Goal: Ask a question

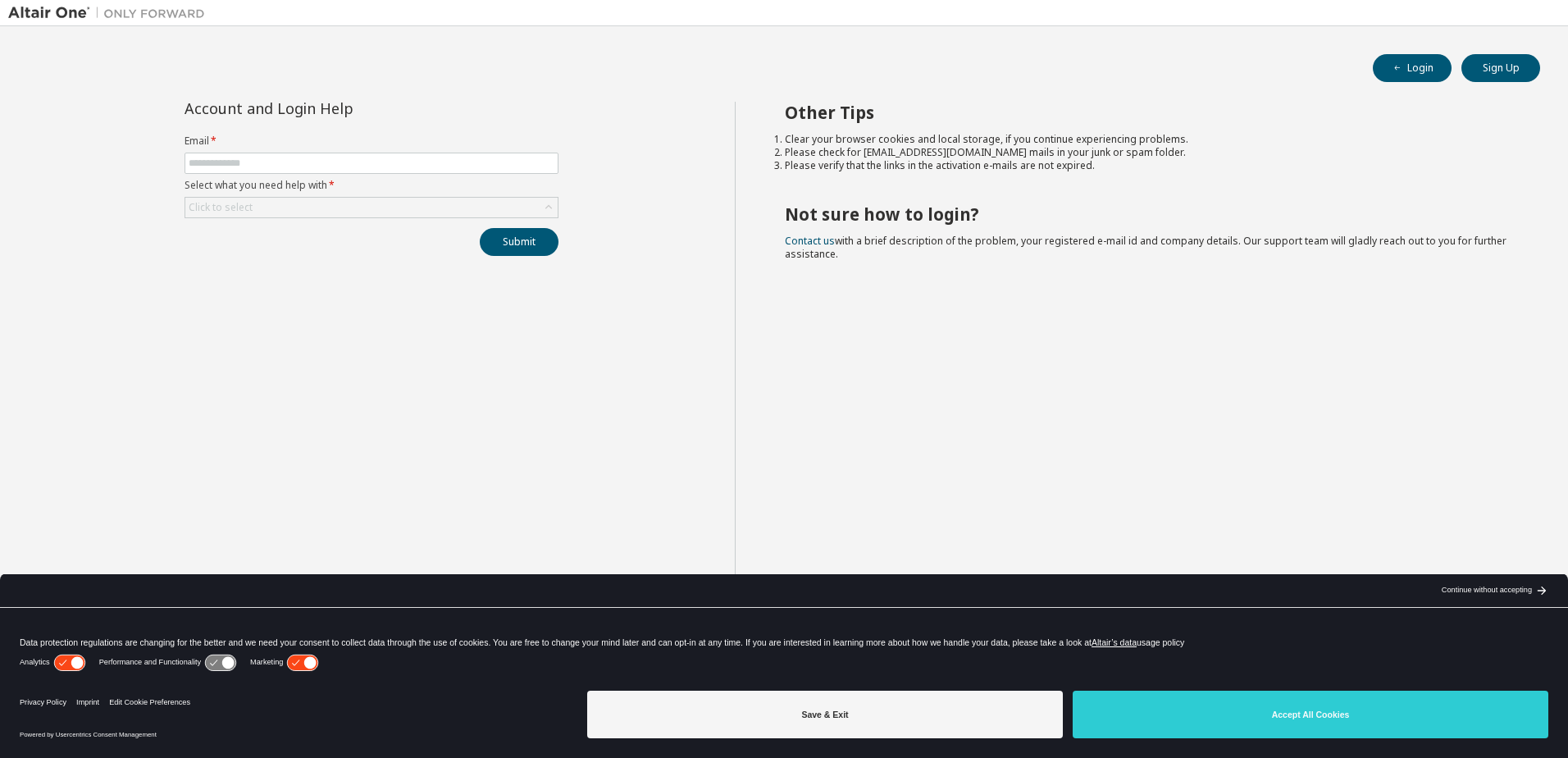
click at [323, 177] on form "Email * Select what you need help with * Click to select" at bounding box center [372, 176] width 374 height 83
click at [1221, 725] on button "Accept All Cookies" at bounding box center [1310, 714] width 476 height 47
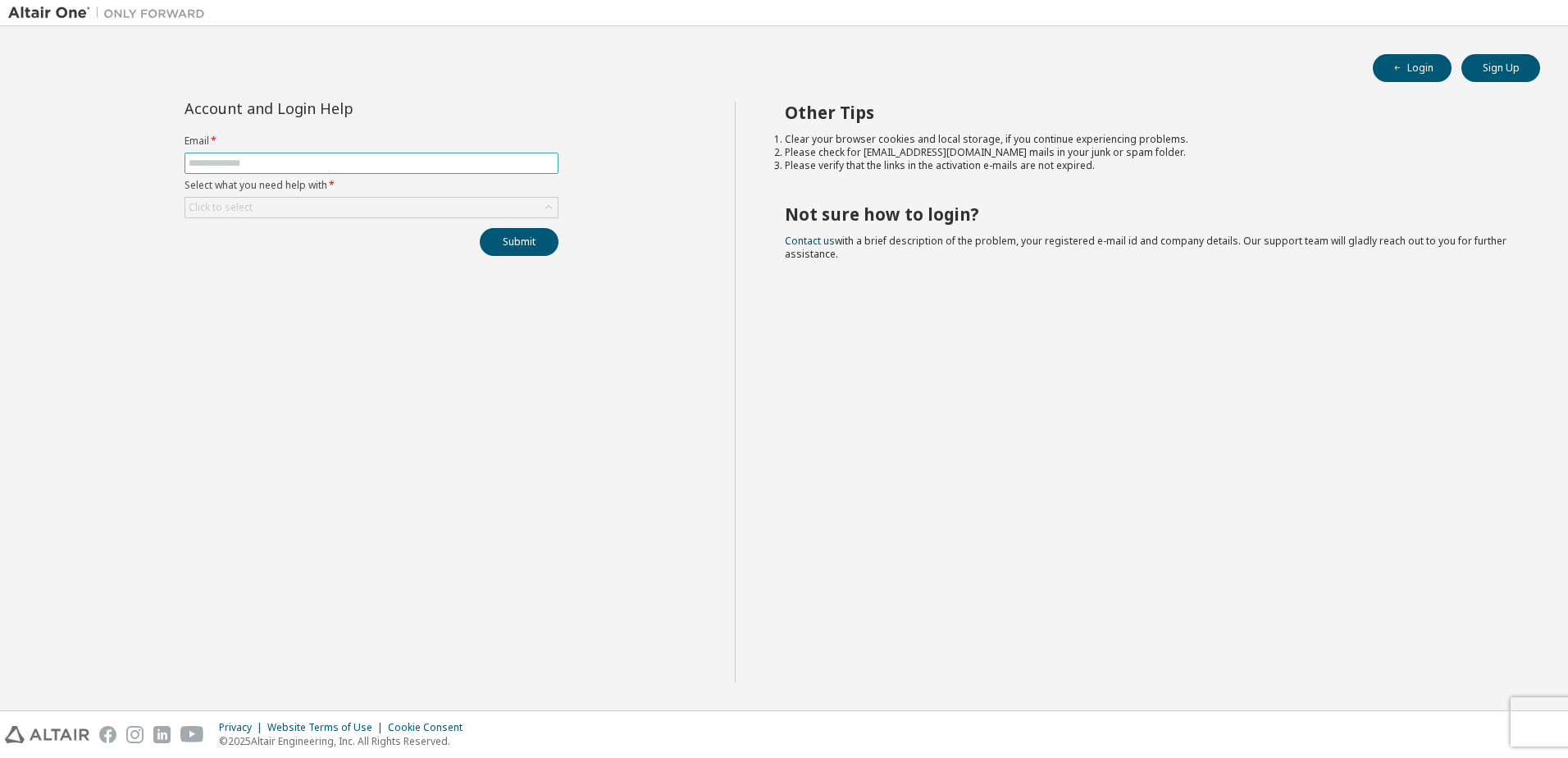
click at [268, 161] on input "text" at bounding box center [372, 163] width 365 height 13
drag, startPoint x: 267, startPoint y: 167, endPoint x: 133, endPoint y: 170, distance: 134.0
click at [134, 170] on div "**********" at bounding box center [371, 392] width 726 height 581
type input "**********"
click at [284, 202] on div "Click to select" at bounding box center [372, 208] width 373 height 20
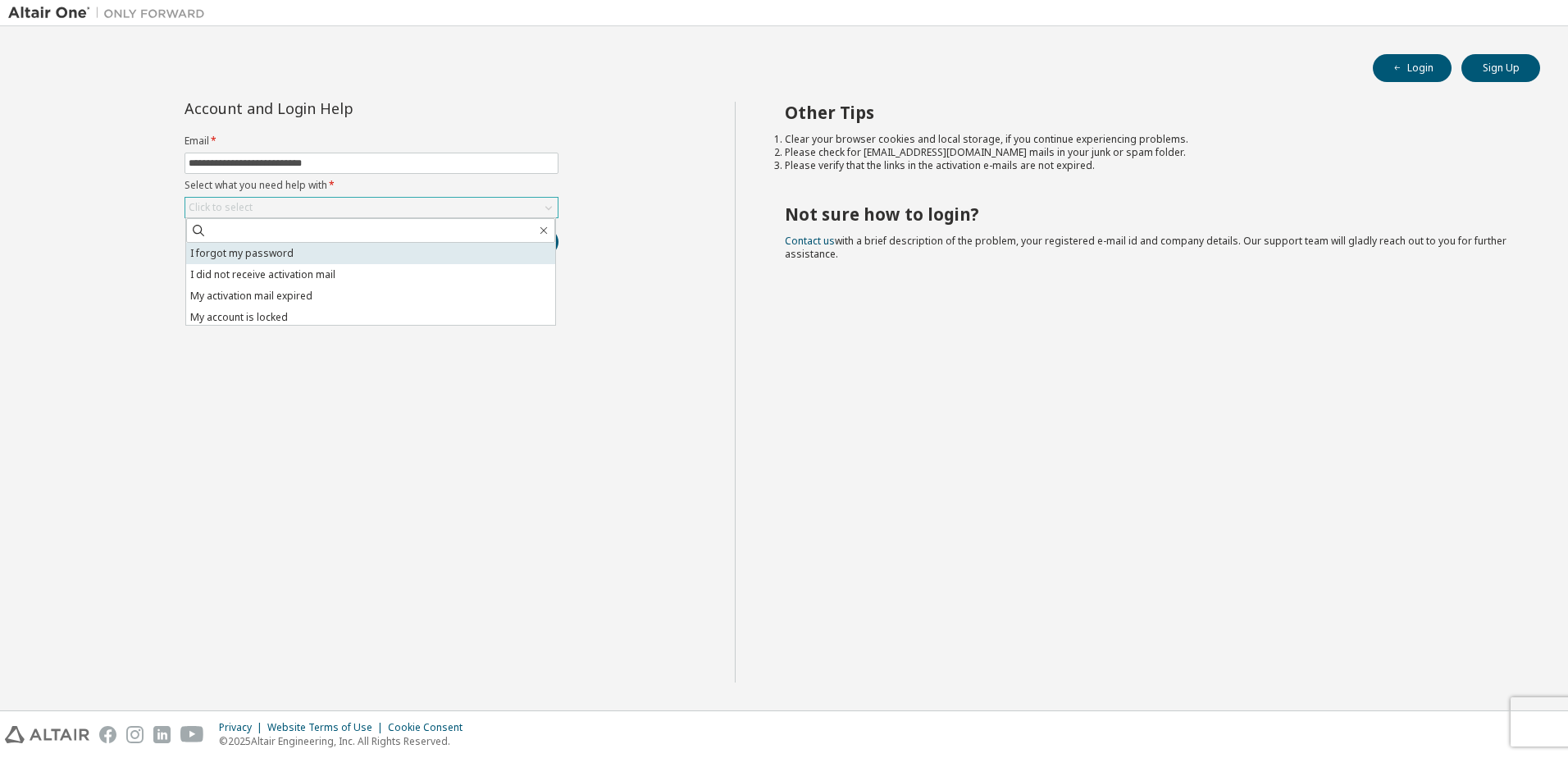
click at [285, 250] on li "I forgot my password" at bounding box center [371, 254] width 369 height 22
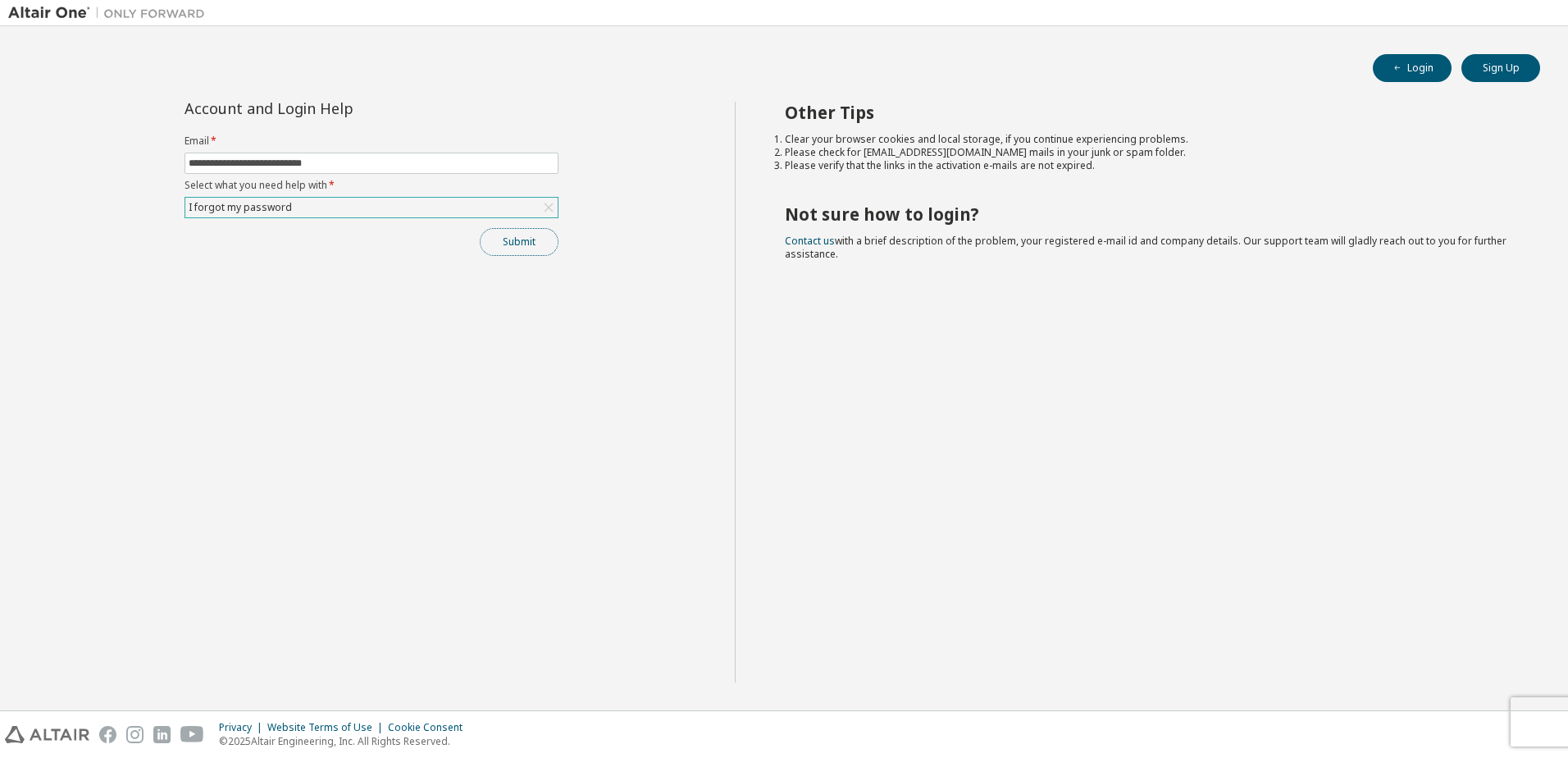
click at [506, 239] on button "Submit" at bounding box center [519, 242] width 79 height 28
click at [516, 241] on button "Submit" at bounding box center [519, 242] width 79 height 28
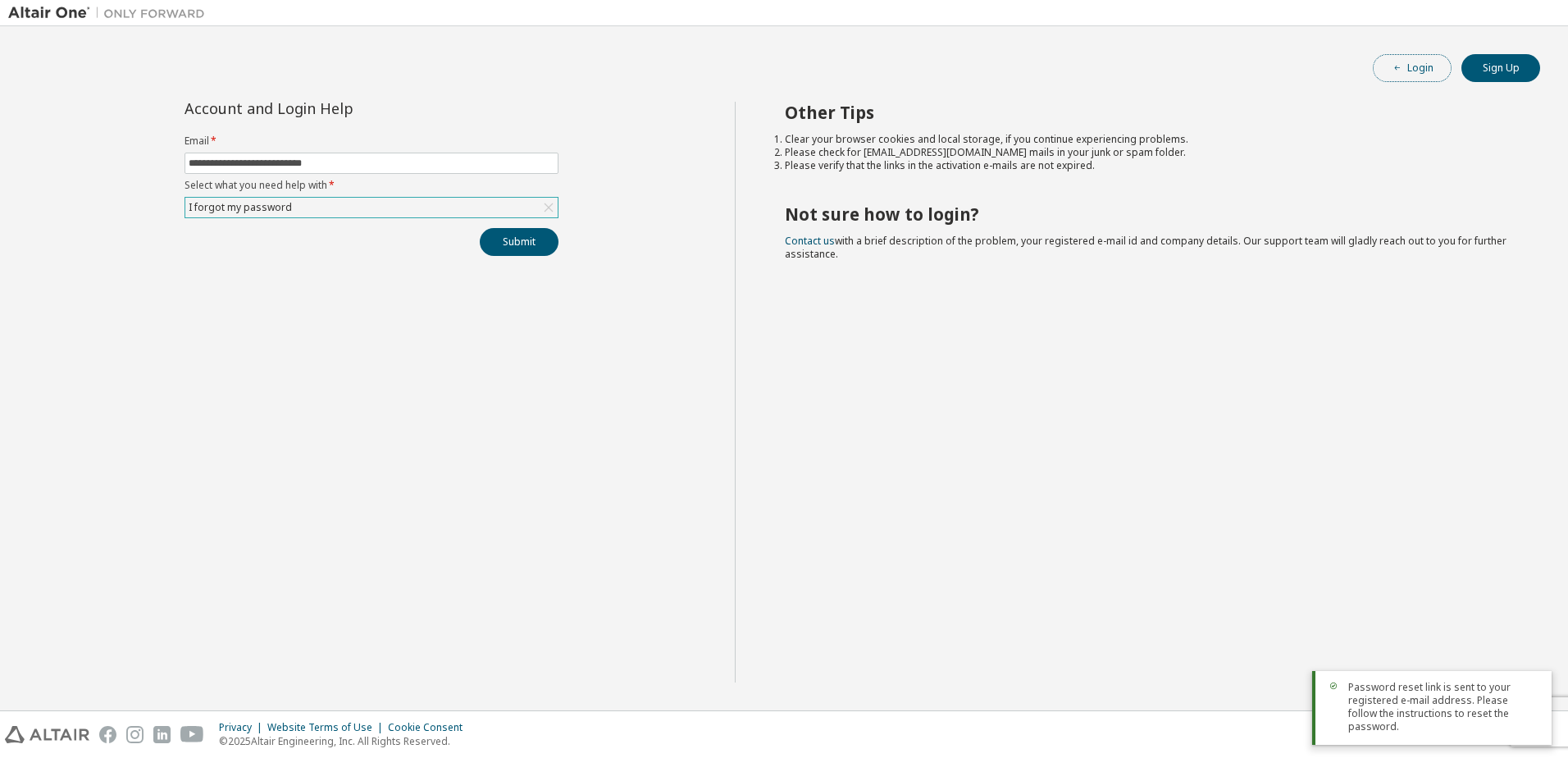
click at [1422, 68] on button "Login" at bounding box center [1412, 67] width 79 height 28
